Goal: Complete application form: Complete application form

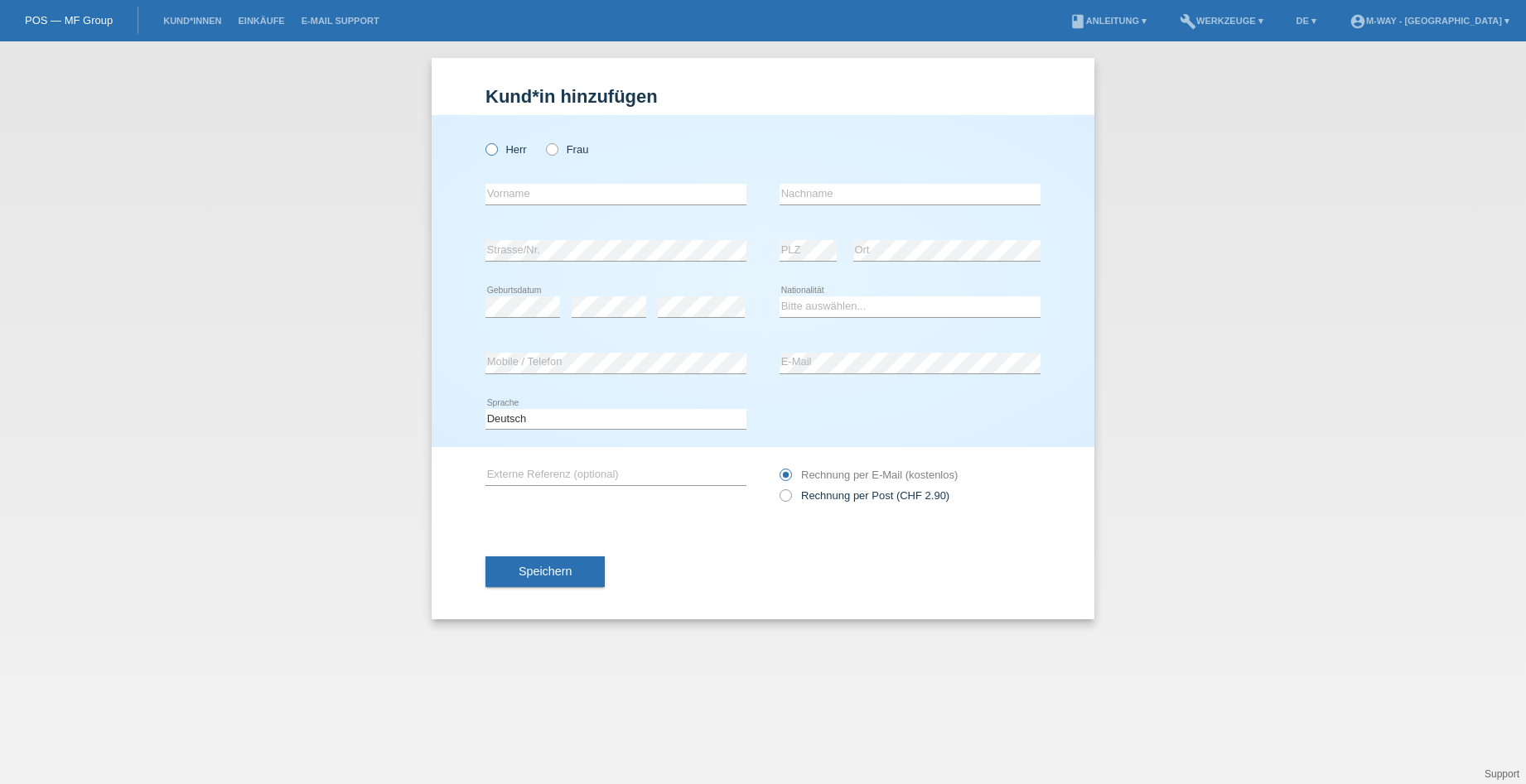
click at [483, 141] on icon at bounding box center [483, 141] width 0 height 0
click at [487, 152] on input "Herr" at bounding box center [491, 148] width 11 height 11
radio input "true"
click at [500, 184] on input "text" at bounding box center [616, 194] width 261 height 21
type input "[PERSON_NAME]"
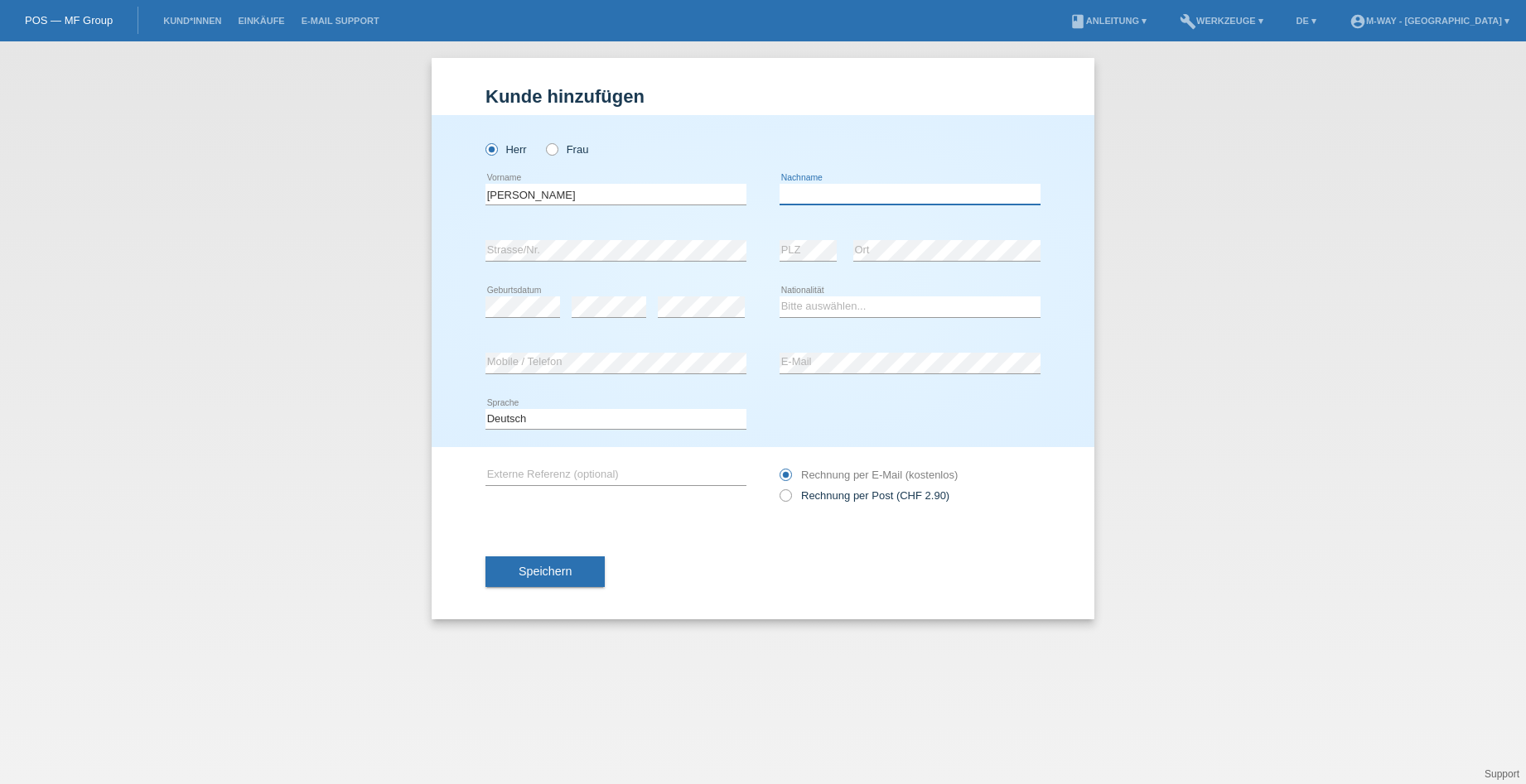
click at [858, 196] on input "text" at bounding box center [909, 194] width 261 height 21
type input "Mombour"
click at [803, 302] on select "Bitte auswählen... Schweiz Deutschland Liechtenstein Österreich ------------ Af…" at bounding box center [909, 307] width 261 height 20
click at [518, 376] on div "error Mobile / Telefon" at bounding box center [616, 364] width 261 height 56
click at [670, 296] on div "error" at bounding box center [701, 307] width 87 height 56
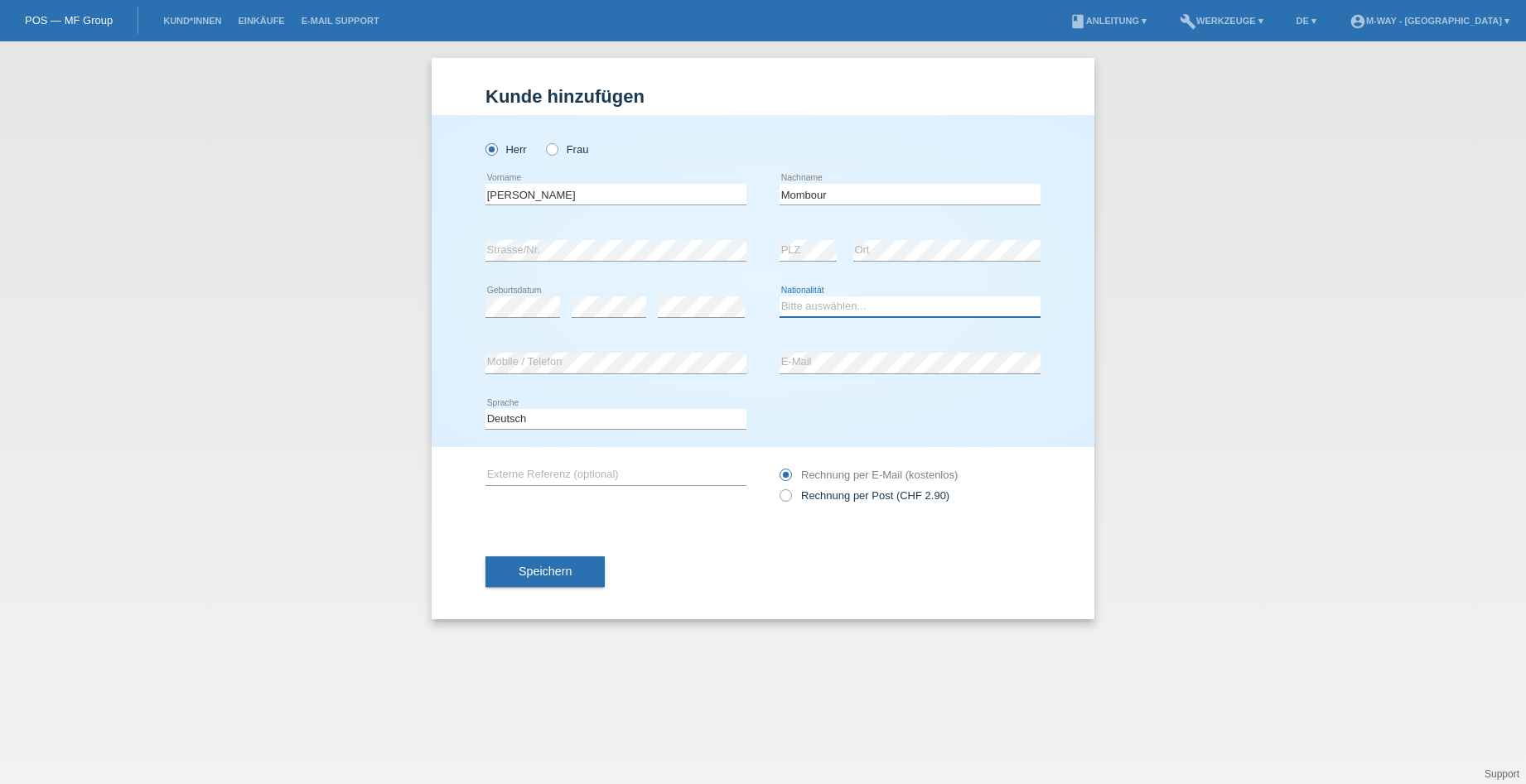
click at [856, 312] on select "Bitte auswählen... Schweiz Deutschland Liechtenstein Österreich ------------ Af…" at bounding box center [909, 307] width 261 height 20
select select "AT"
click at [779, 297] on select "Bitte auswählen... Schweiz Deutschland Liechtenstein Österreich ------------ Af…" at bounding box center [909, 307] width 261 height 20
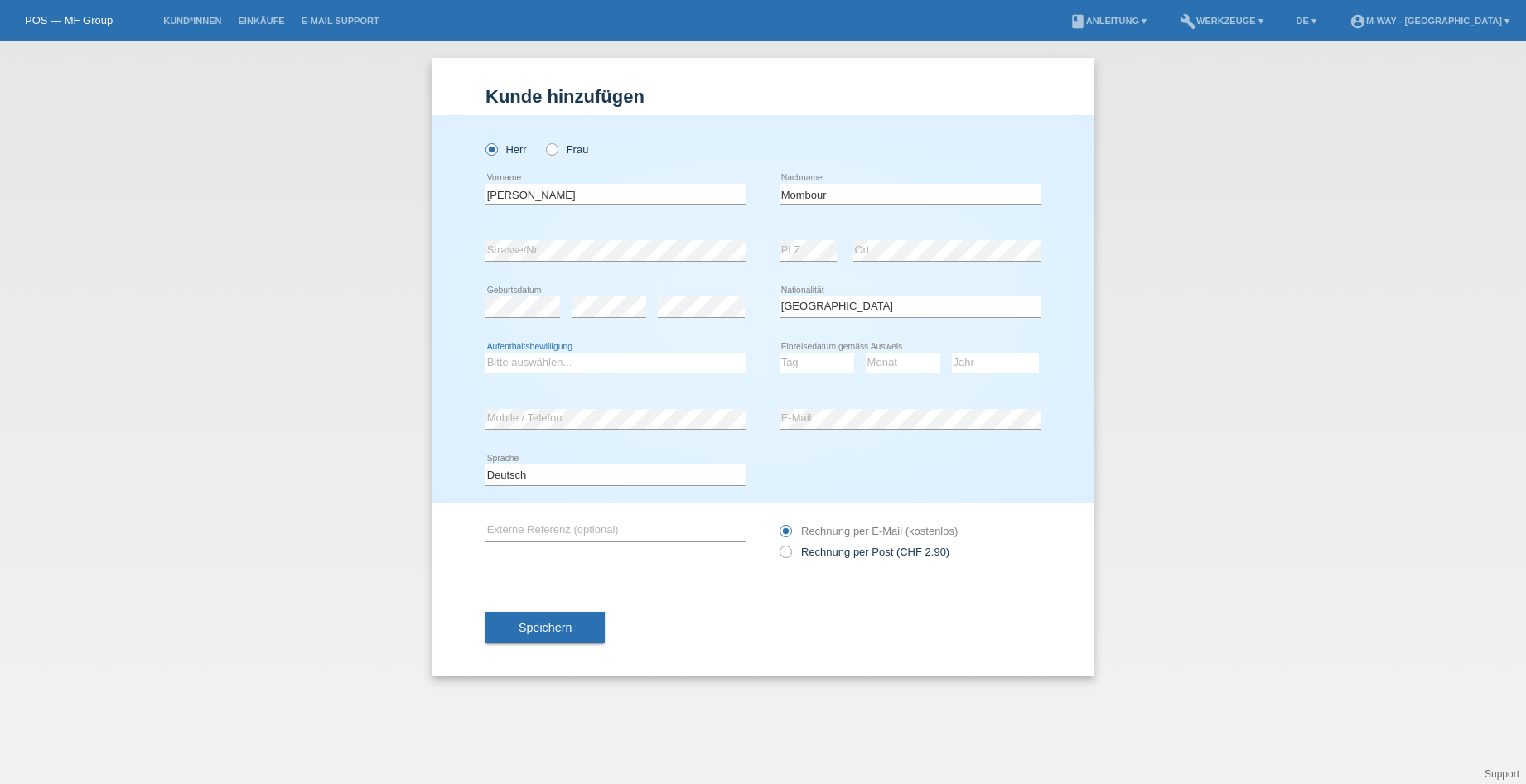
click at [614, 360] on select "Bitte auswählen... C B B - Flüchtlingsstatus Andere" at bounding box center [616, 363] width 261 height 20
select select "B"
click at [486, 353] on select "Bitte auswählen... C B B - Flüchtlingsstatus Andere" at bounding box center [616, 363] width 261 height 20
click at [816, 369] on select "Tag 01 02 03 04 05 06 07 08 09 10 11" at bounding box center [816, 363] width 75 height 20
select select "29"
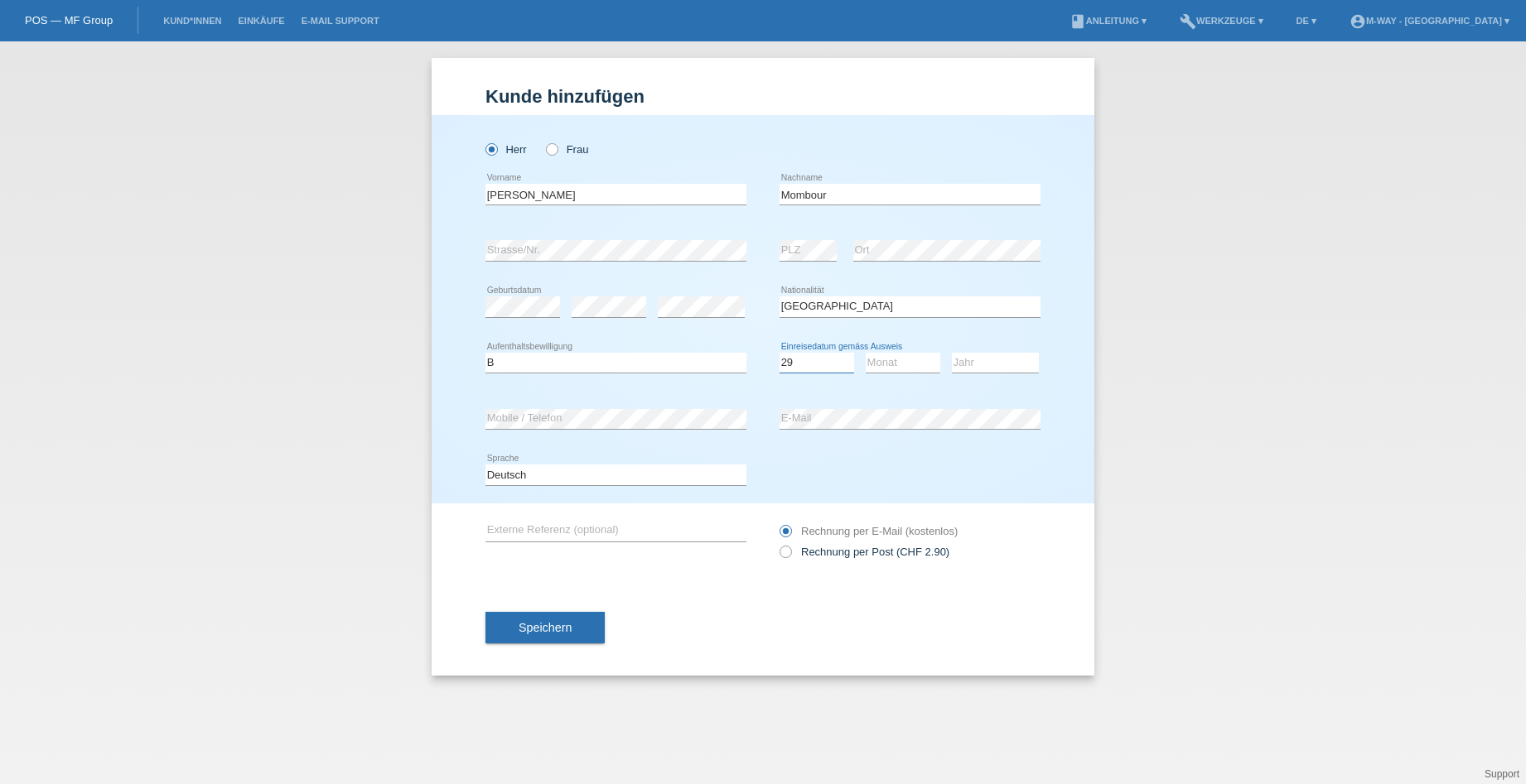
click at [779, 353] on select "Tag 01 02 03 04 05 06 07 08 09 10 11" at bounding box center [816, 363] width 75 height 20
click at [881, 371] on select "Monat 01 02 03 04 05 06 07 08 09 10 11" at bounding box center [902, 363] width 75 height 20
select select "06"
click at [865, 353] on select "Monat 01 02 03 04 05 06 07 08 09 10 11" at bounding box center [902, 363] width 75 height 20
click at [954, 367] on select "Jahr 2025 2024 2023 2022 2021 2020 2019 2018 2017 2016 2015 2014 2013 2012 2011…" at bounding box center [995, 363] width 87 height 20
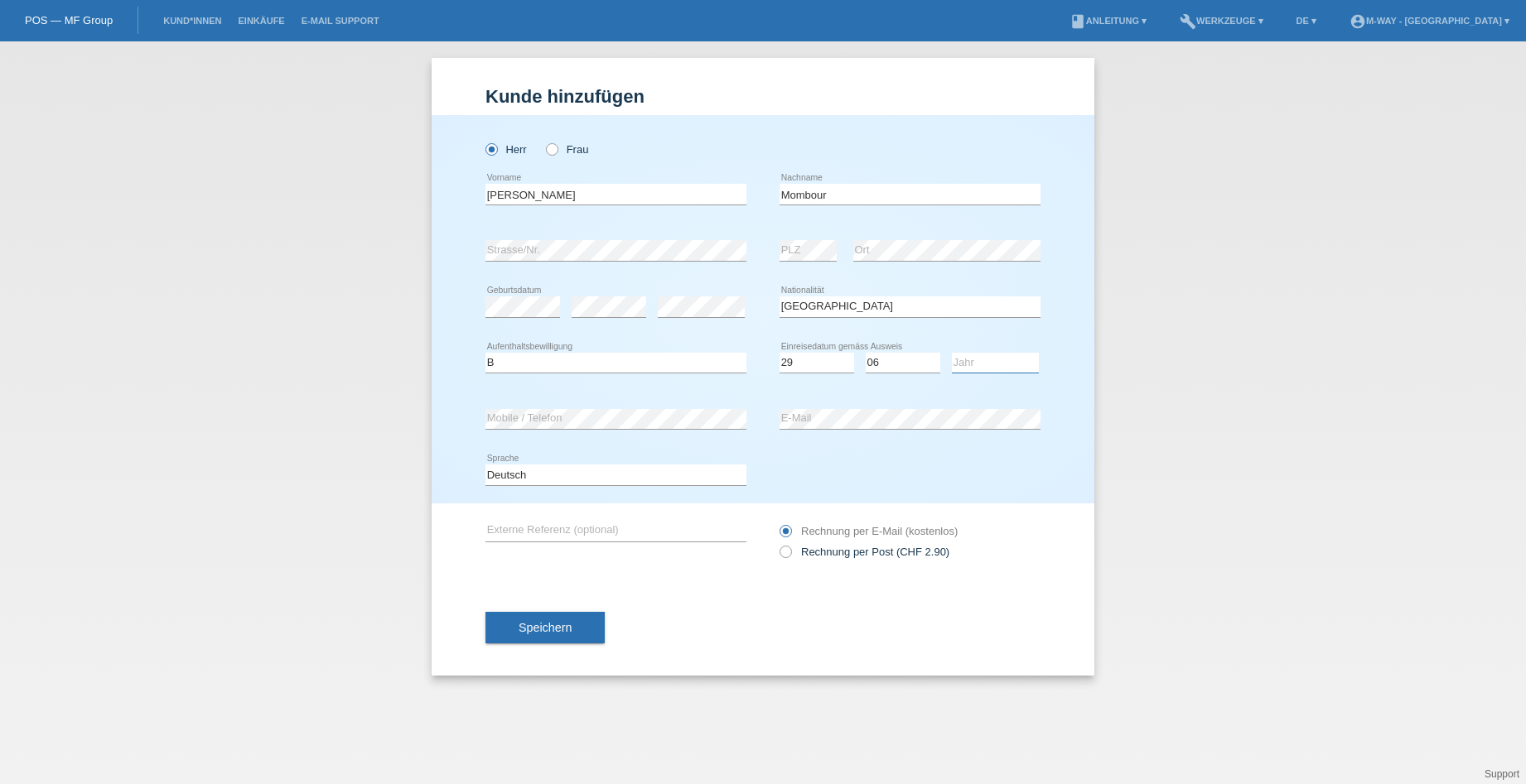
select select "2015"
click at [952, 353] on select "Jahr 2025 2024 2023 2022 2021 2020 2019 2018 2017 2016 2015 2014 2013 2012 2011…" at bounding box center [995, 363] width 87 height 20
click at [912, 482] on div "Deutsch Français Italiano English error Sprache" at bounding box center [763, 475] width 555 height 56
click at [575, 627] on button "Speichern" at bounding box center [545, 628] width 119 height 32
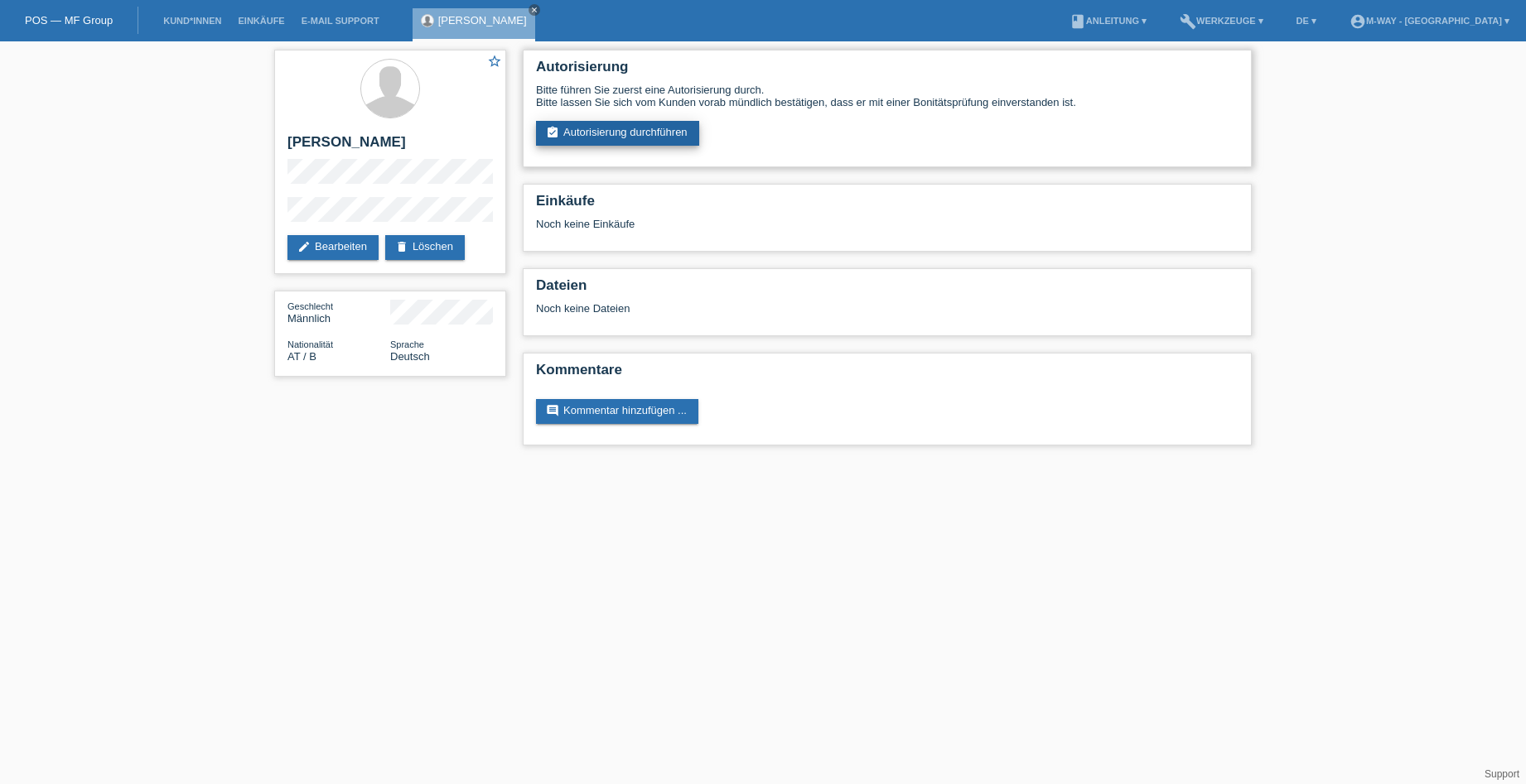
click at [665, 125] on link "assignment_turned_in Autorisierung durchführen" at bounding box center [617, 133] width 163 height 25
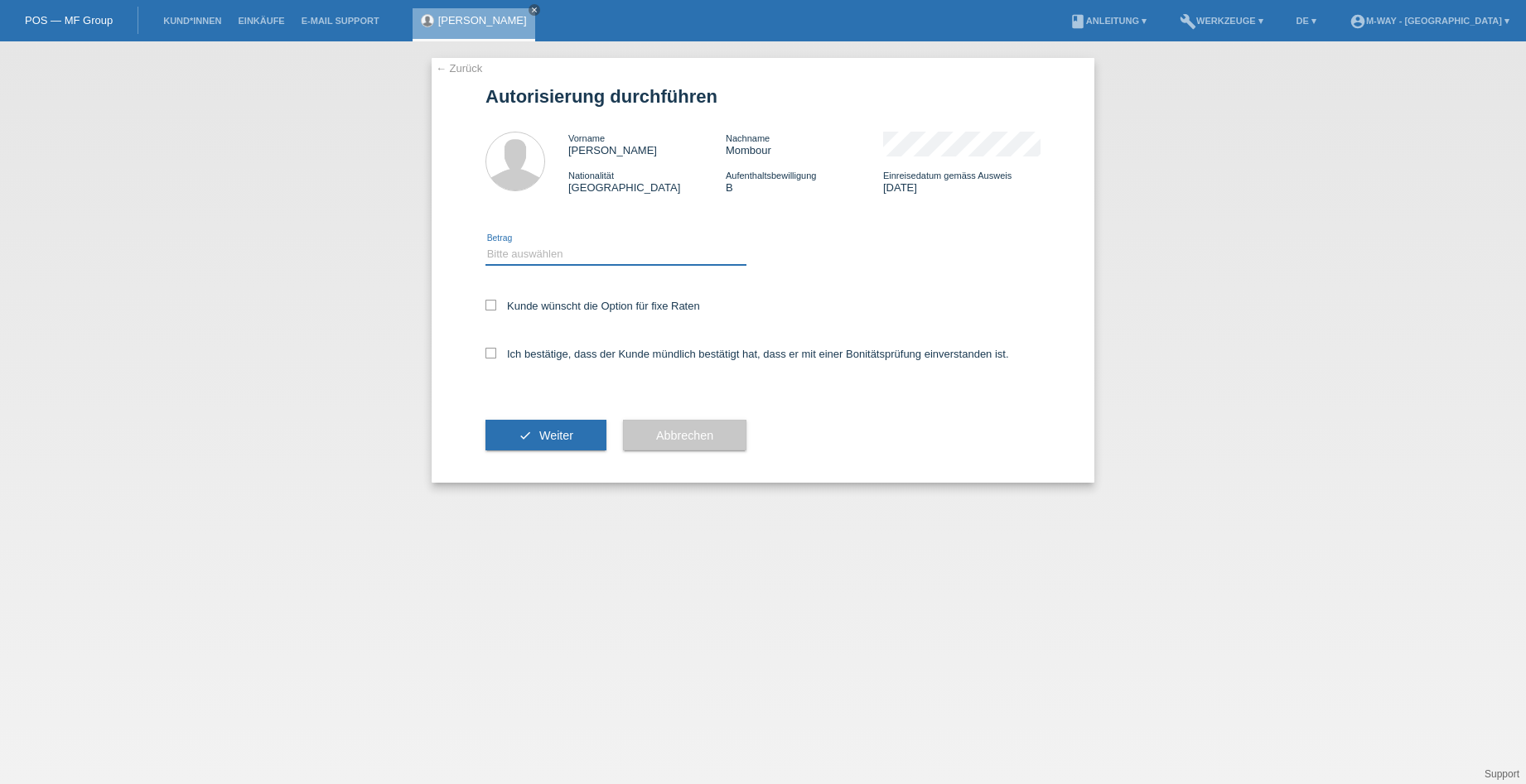
click at [555, 245] on select "Bitte auswählen CHF 1.00 - CHF 499.00 CHF 500.00 - CHF 1'999.00 CHF 2'000.00 - …" at bounding box center [616, 255] width 261 height 20
select select "3"
click at [486, 245] on select "Bitte auswählen CHF 1.00 - CHF 499.00 CHF 500.00 - CHF 1'999.00 CHF 2'000.00 - …" at bounding box center [616, 255] width 261 height 20
click at [488, 303] on icon at bounding box center [491, 305] width 11 height 11
click at [488, 303] on input "Kunde wünscht die Option für fixe Raten" at bounding box center [491, 305] width 11 height 11
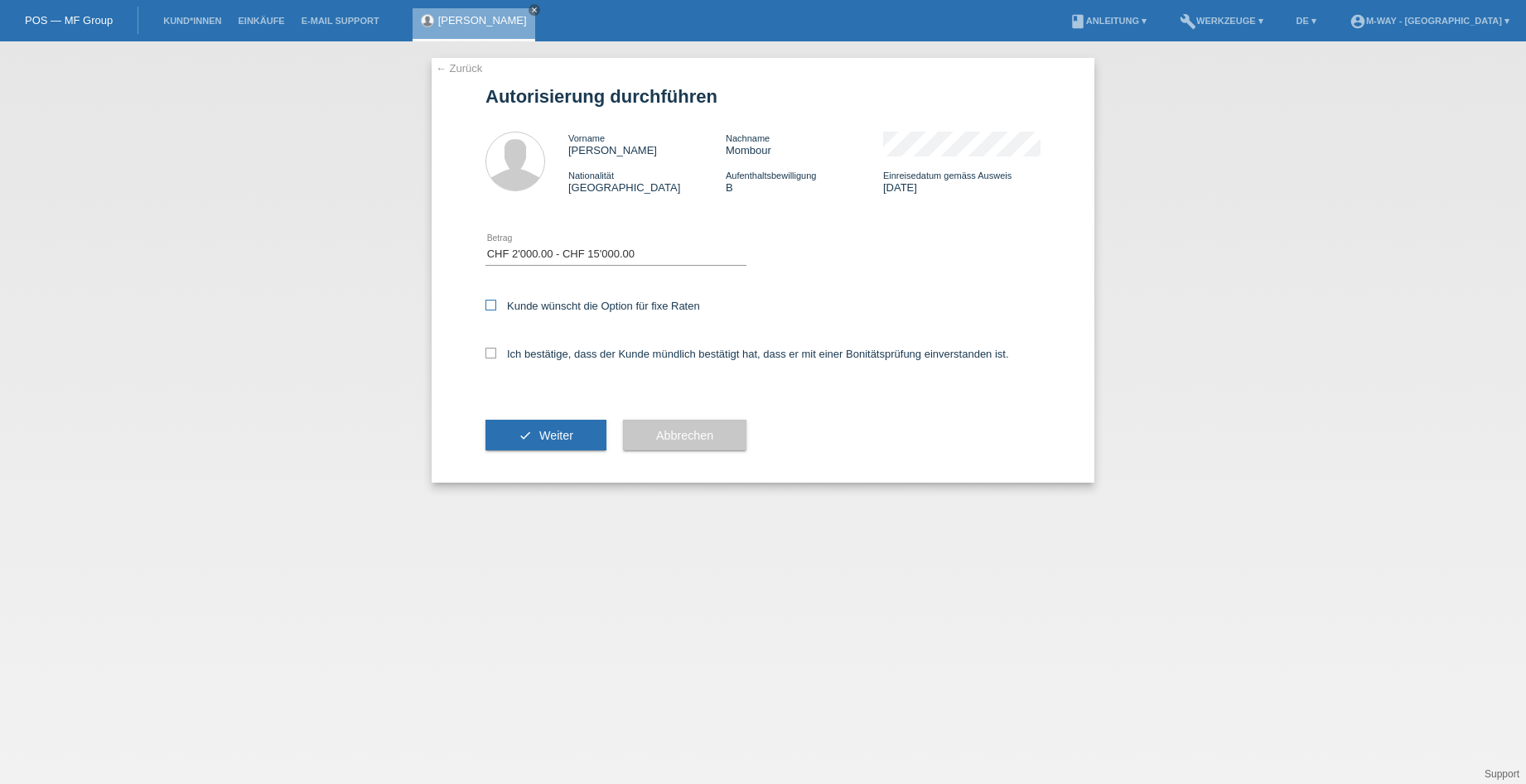
checkbox input "true"
click at [489, 361] on div "Ich bestätige, dass der Kunde mündlich bestätigt hat, dass er mit einer Bonität…" at bounding box center [763, 360] width 555 height 56
click at [493, 358] on icon at bounding box center [491, 353] width 11 height 11
click at [493, 358] on input "Ich bestätige, dass der Kunde mündlich bestätigt hat, dass er mit einer Bonität…" at bounding box center [491, 353] width 11 height 11
checkbox input "true"
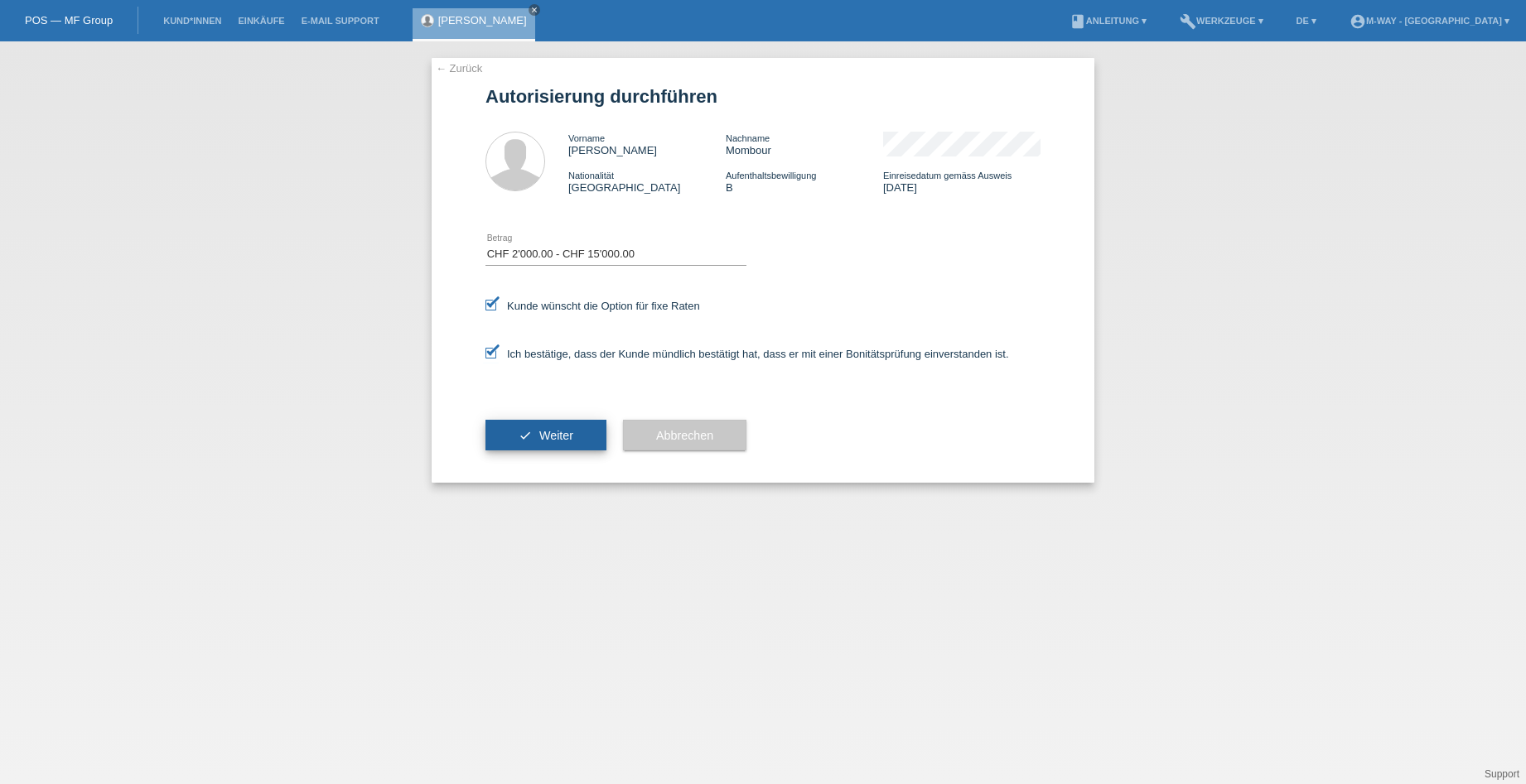
click at [536, 421] on button "check Weiter" at bounding box center [546, 435] width 121 height 32
